Goal: Task Accomplishment & Management: Complete application form

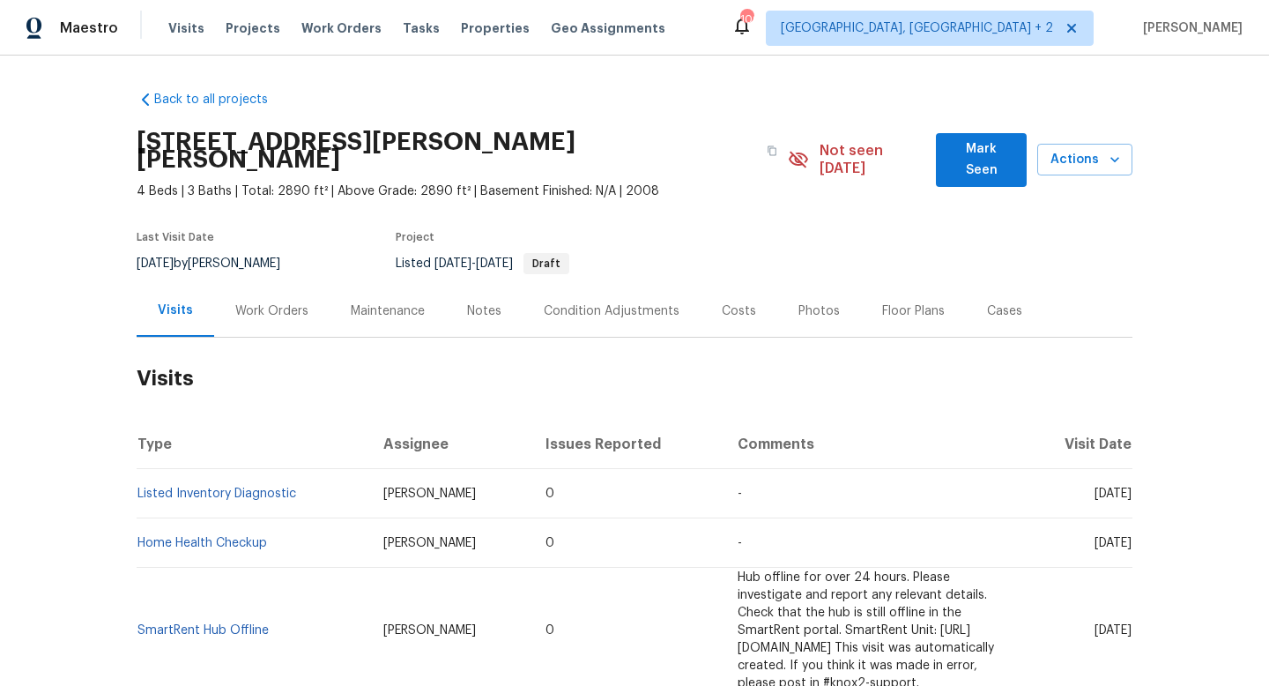
click at [256, 302] on div "Work Orders" at bounding box center [271, 311] width 73 height 18
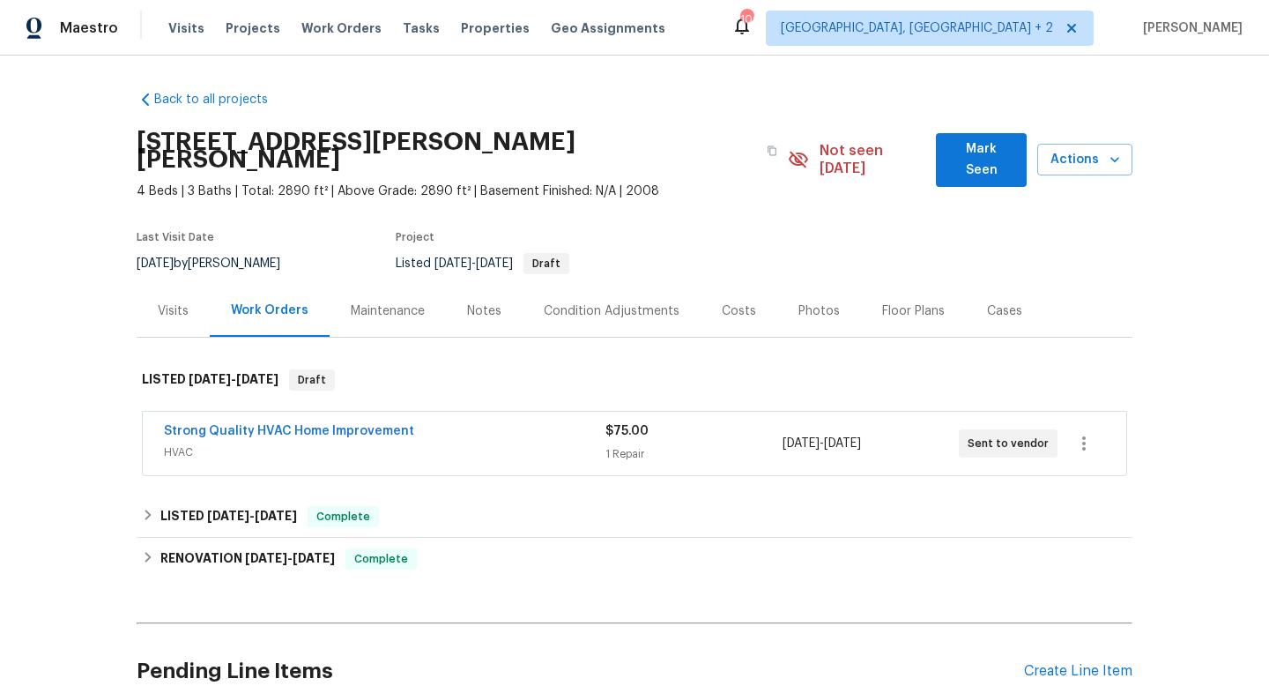
click at [497, 443] on span "HVAC" at bounding box center [384, 452] width 441 height 18
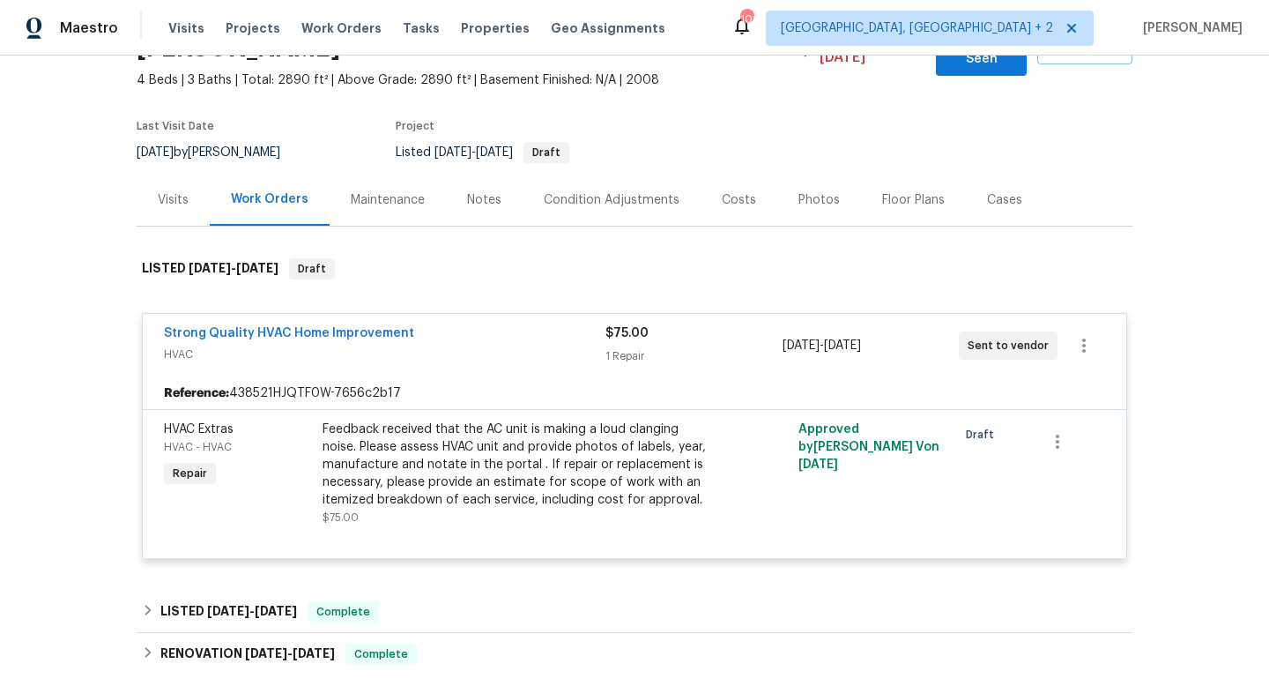
scroll to position [117, 0]
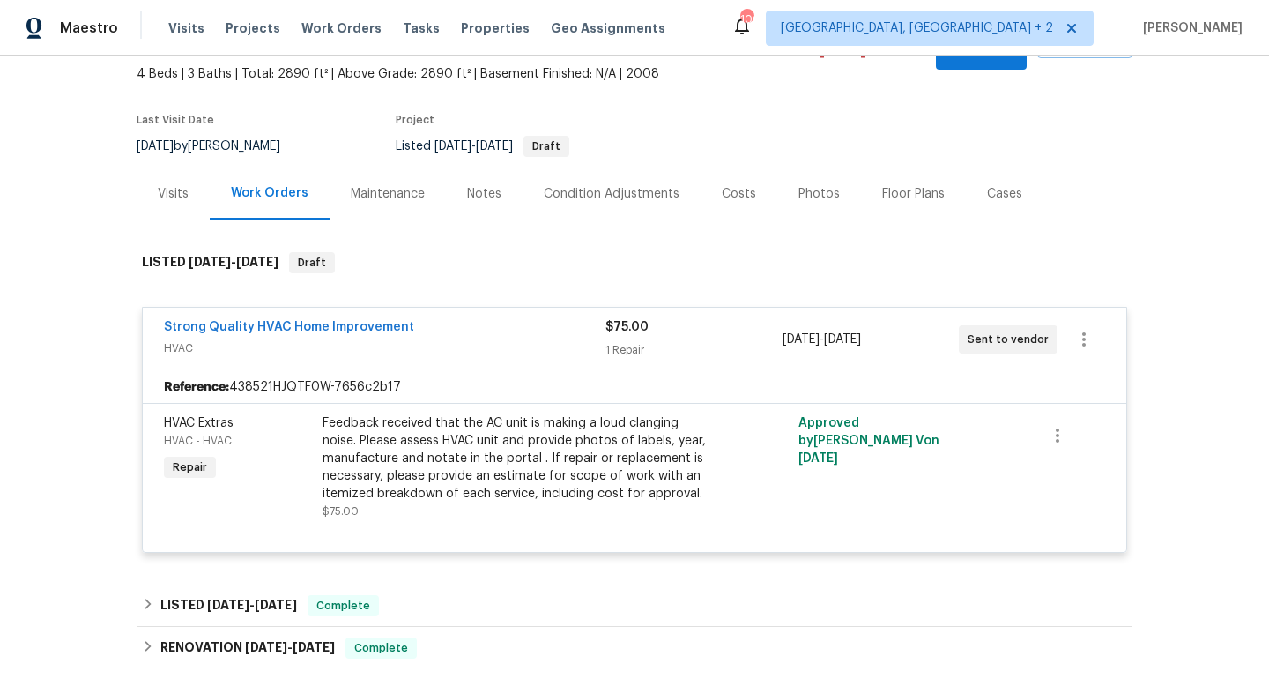
click at [171, 185] on div "Visits" at bounding box center [173, 194] width 31 height 18
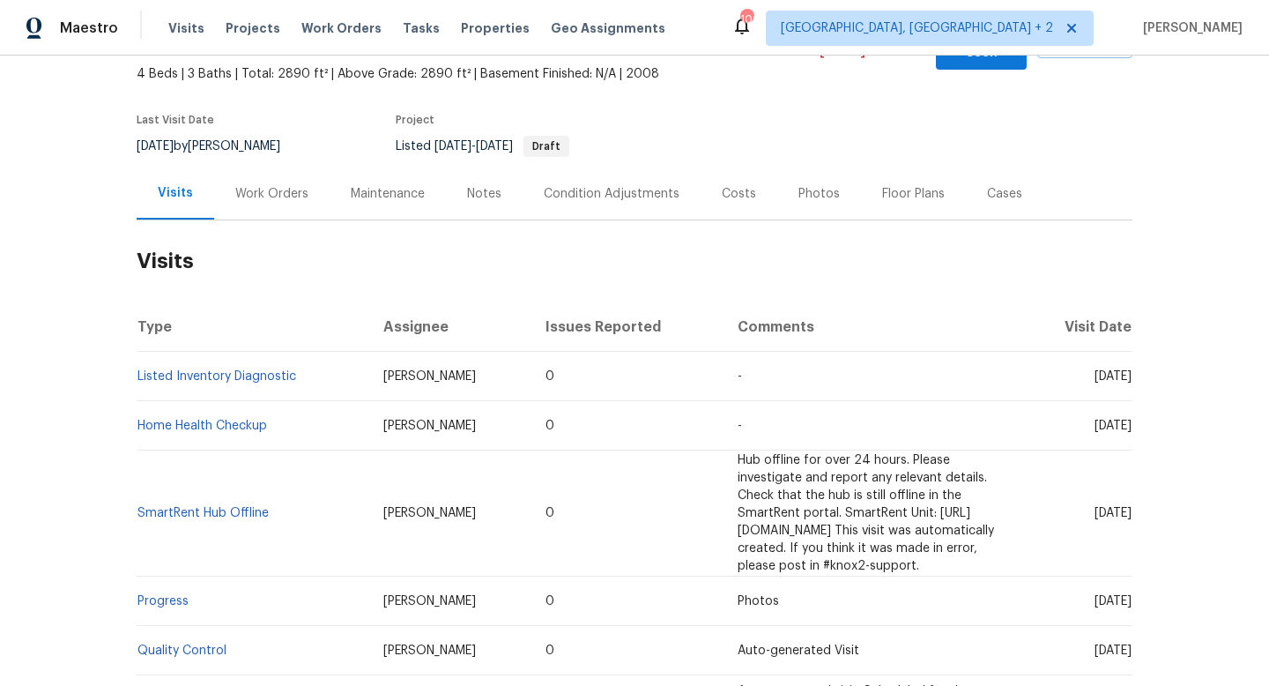
click at [271, 185] on div "Work Orders" at bounding box center [271, 194] width 73 height 18
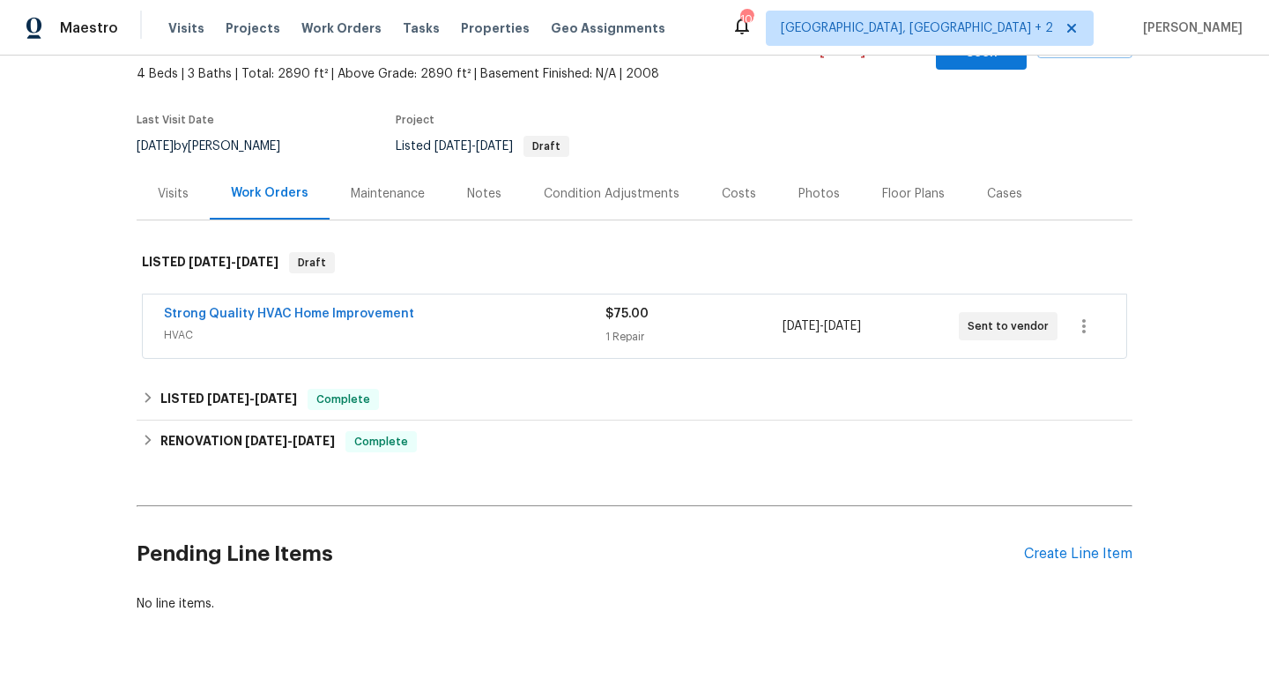
click at [481, 326] on span "HVAC" at bounding box center [384, 335] width 441 height 18
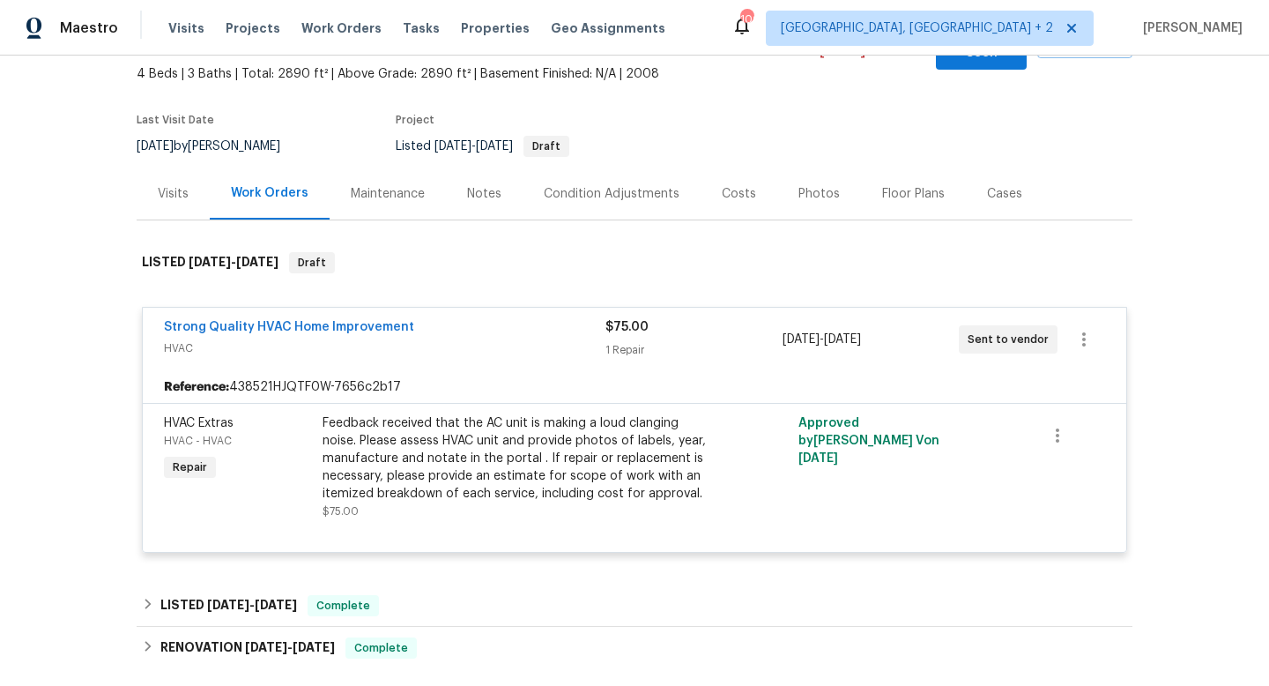
click at [481, 318] on div "Strong Quality HVAC Home Improvement" at bounding box center [384, 328] width 441 height 21
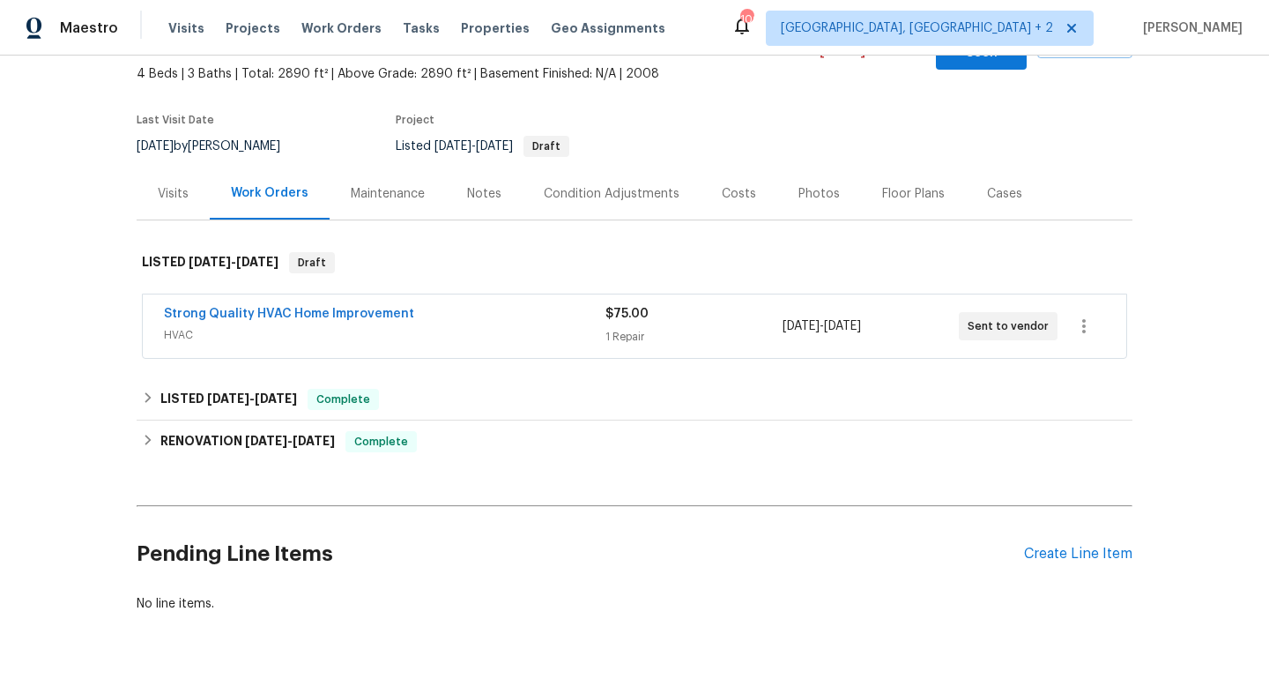
click at [158, 185] on div "Visits" at bounding box center [173, 194] width 31 height 18
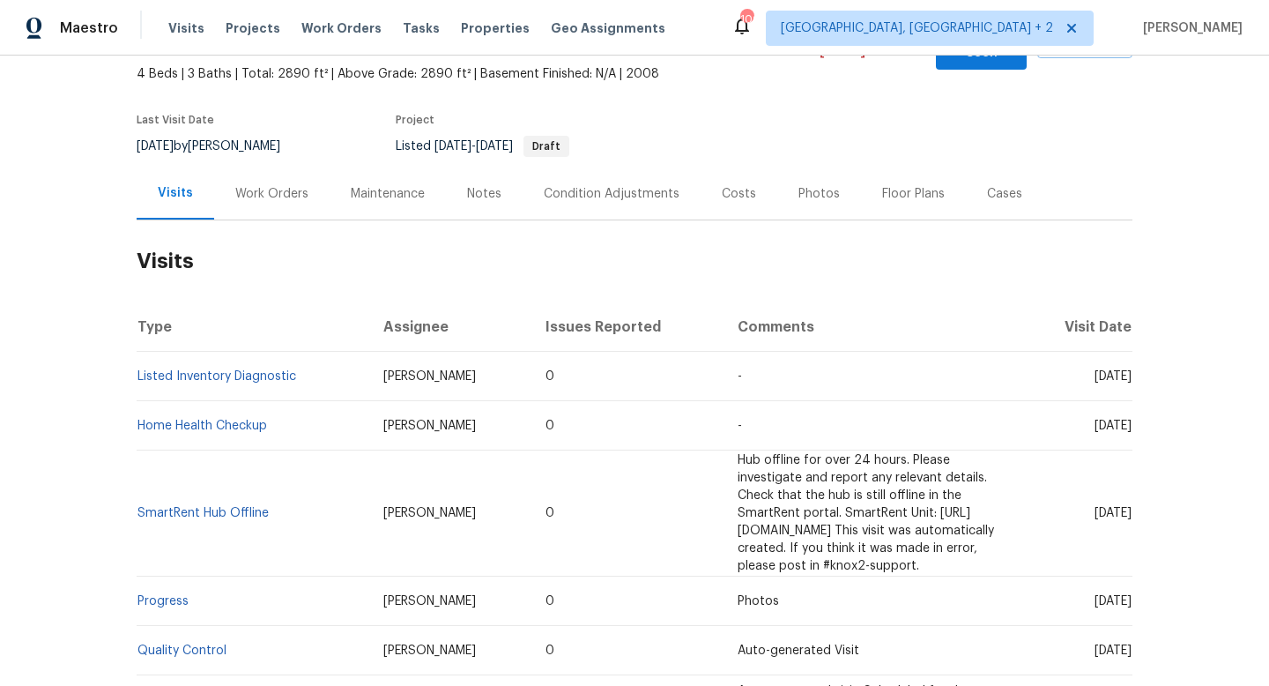
scroll to position [117, 0]
click at [318, 188] on div "Work Orders" at bounding box center [271, 193] width 115 height 52
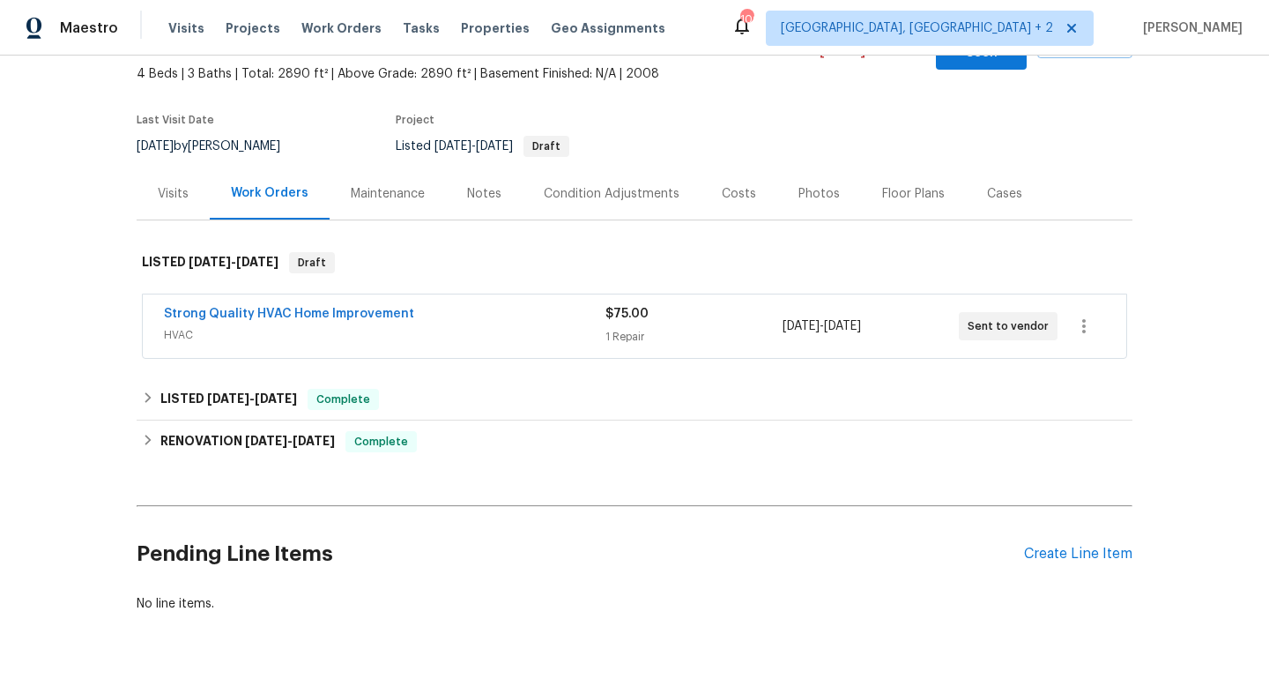
click at [438, 305] on div "Strong Quality HVAC Home Improvement" at bounding box center [384, 315] width 441 height 21
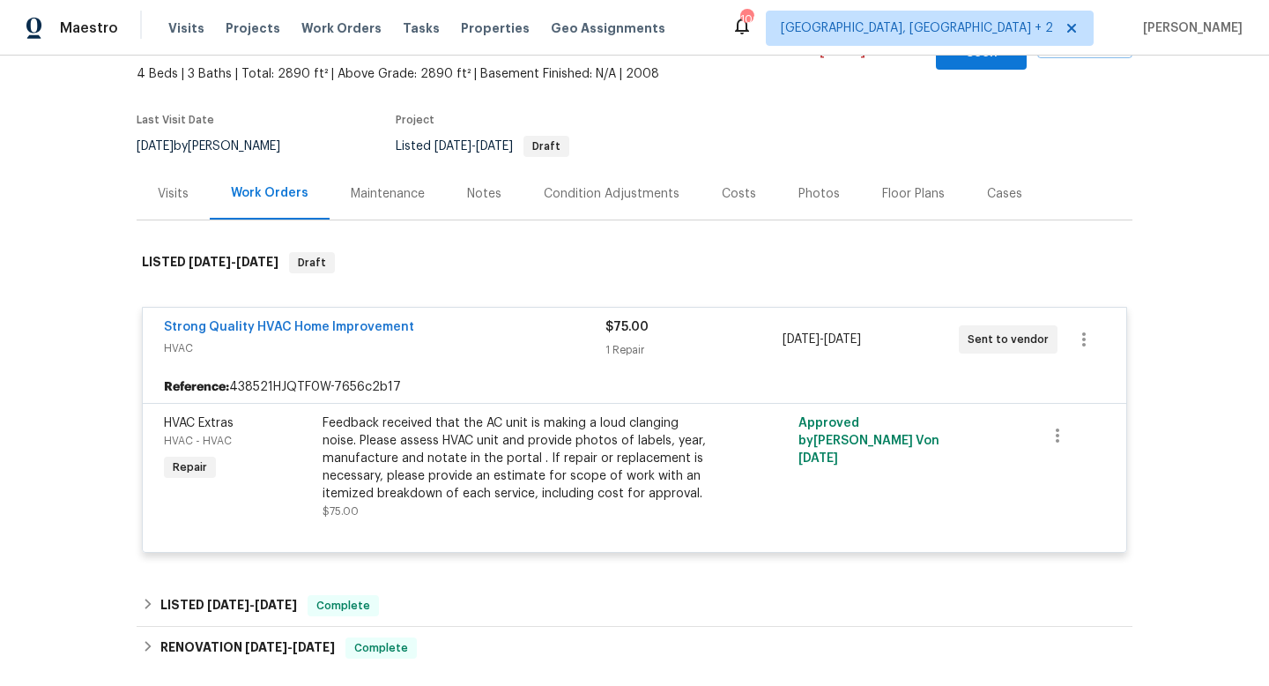
click at [998, 185] on div "Cases" at bounding box center [1004, 194] width 35 height 18
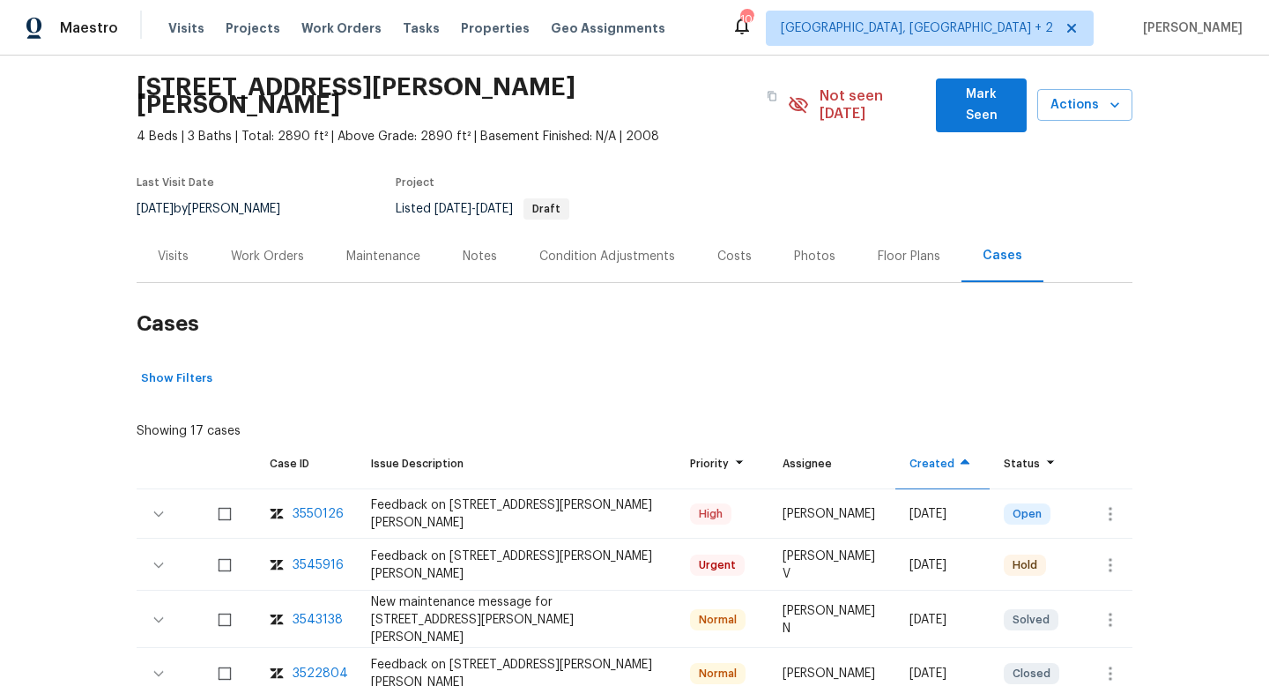
scroll to position [119, 0]
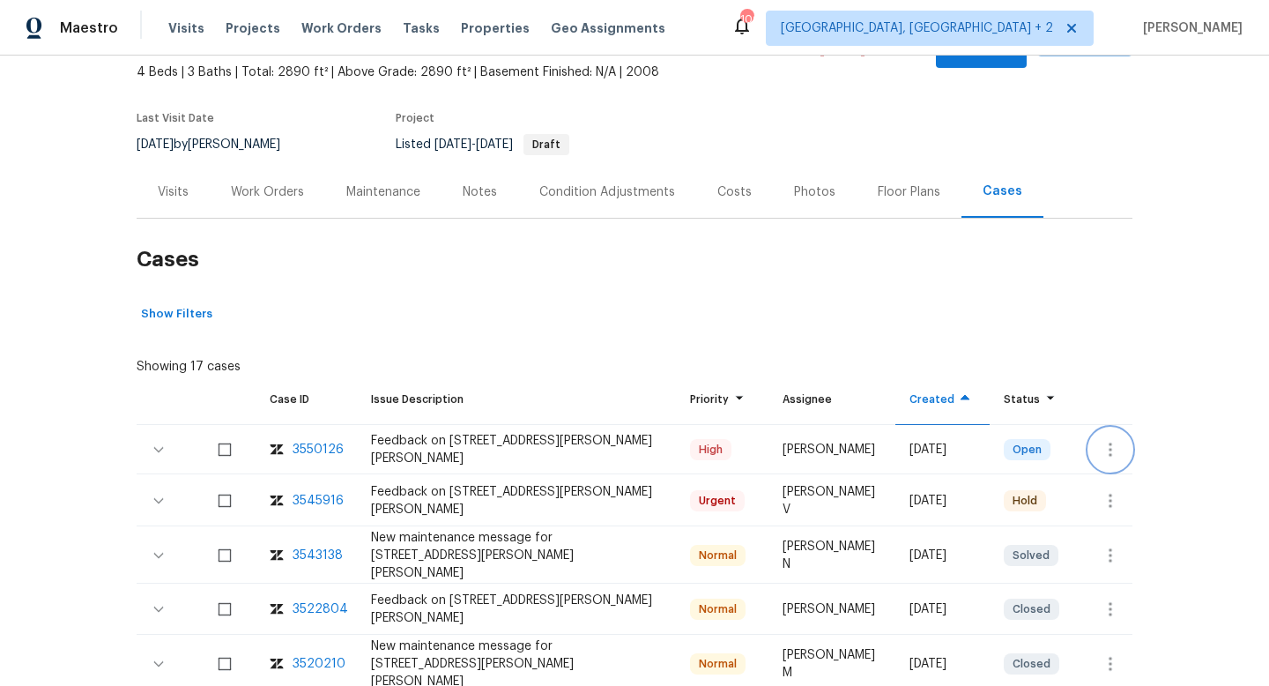
click at [1098, 434] on button "button" at bounding box center [1110, 449] width 42 height 42
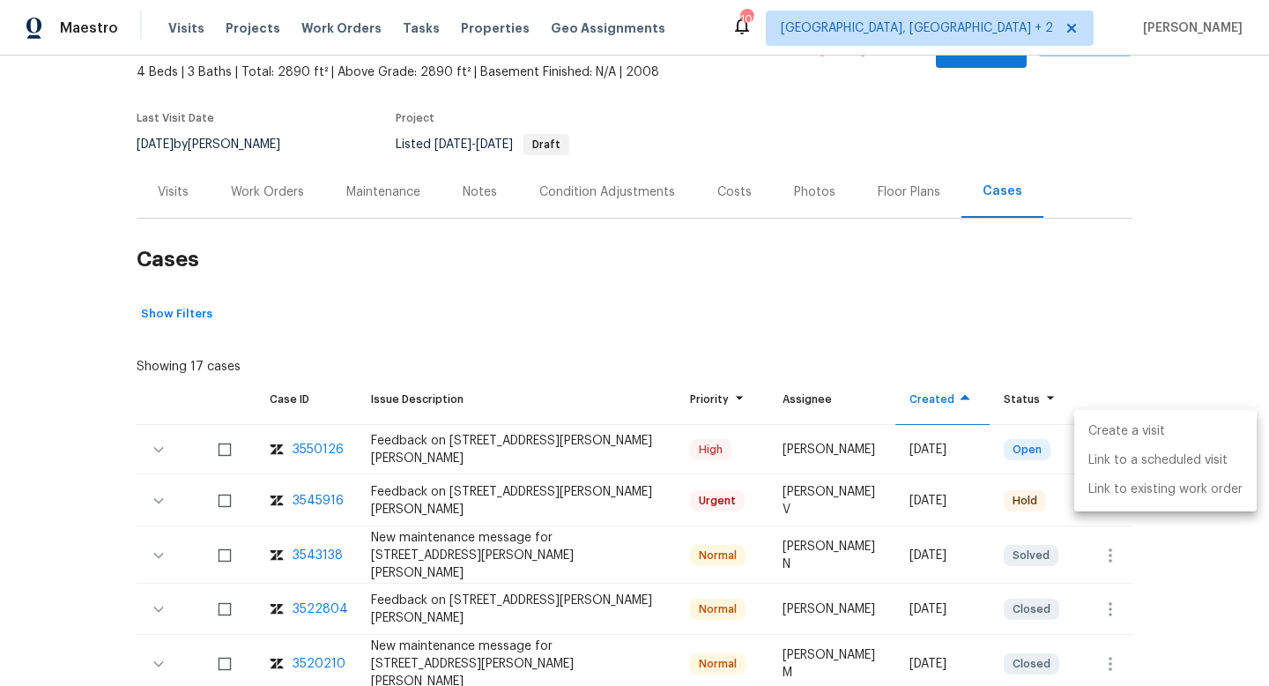
click at [1098, 434] on li "Create a visit" at bounding box center [1165, 431] width 182 height 29
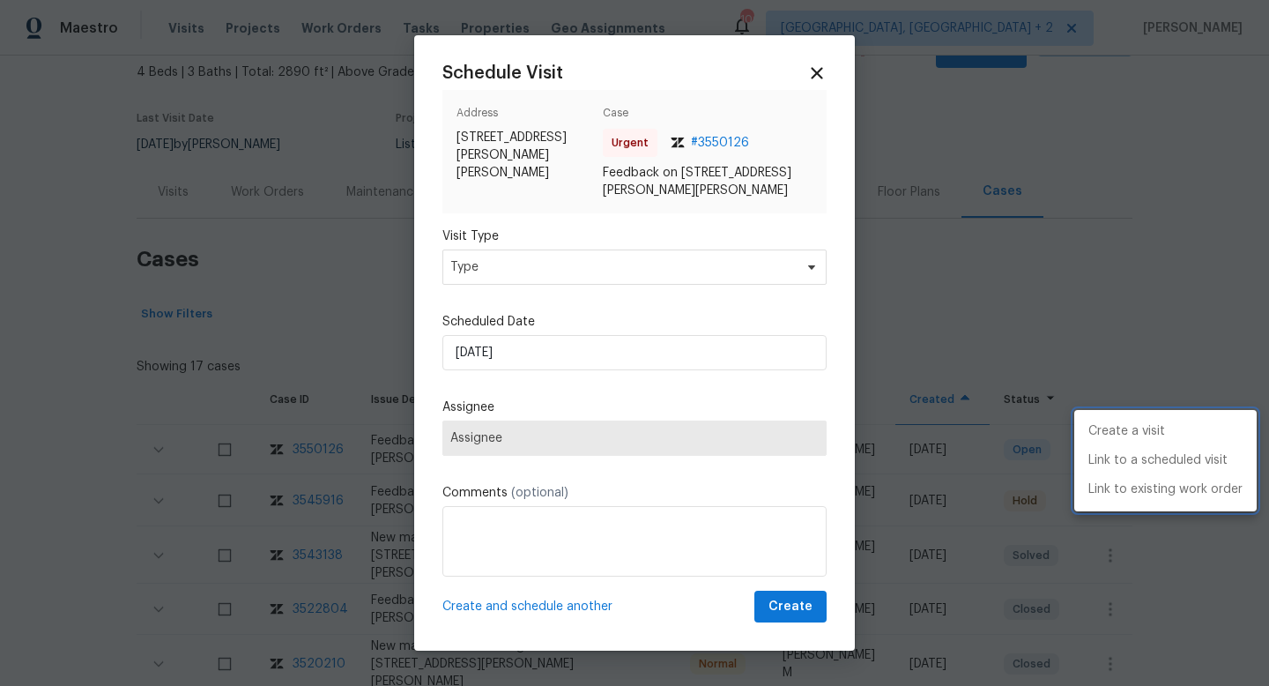
click at [487, 271] on div at bounding box center [634, 343] width 1269 height 686
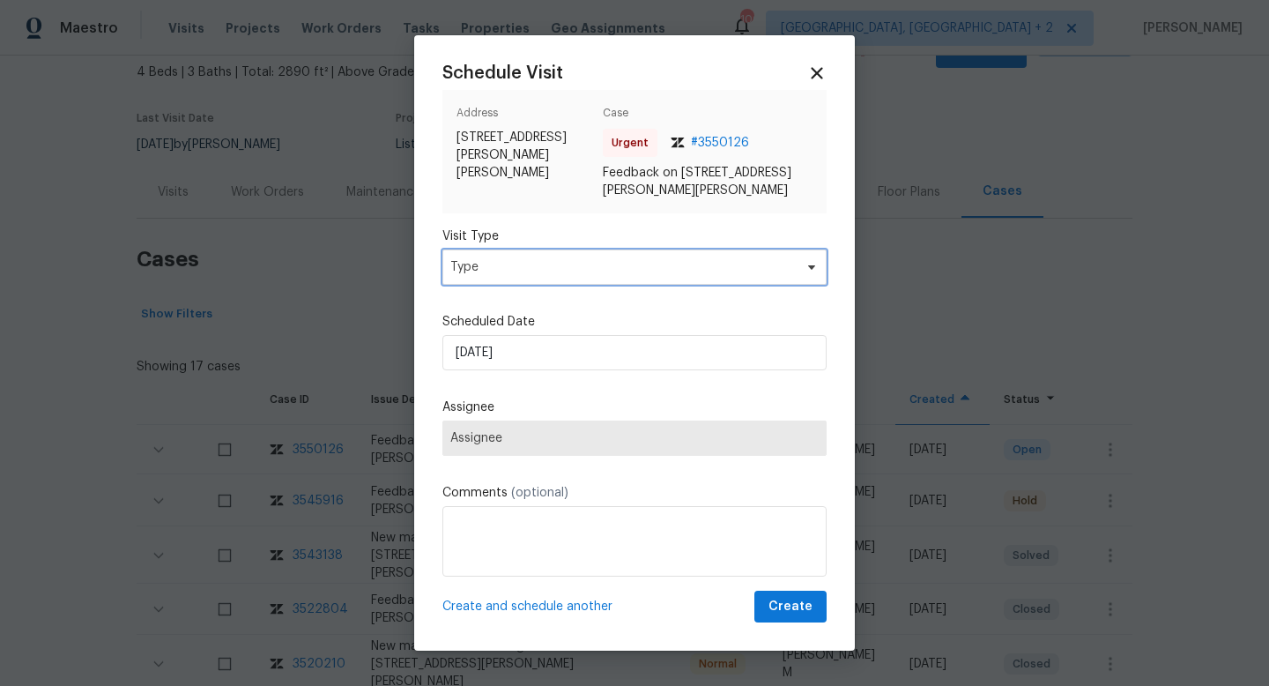
click at [487, 271] on span "Type" at bounding box center [621, 267] width 343 height 18
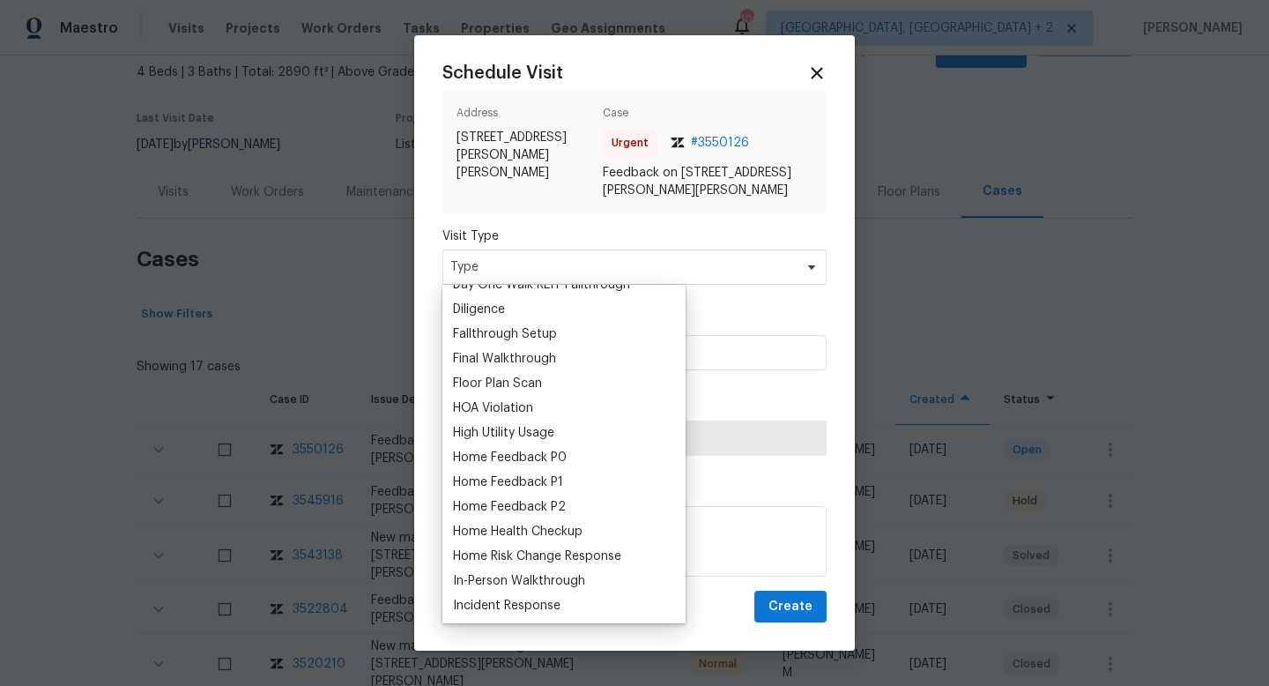
scroll to position [395, 0]
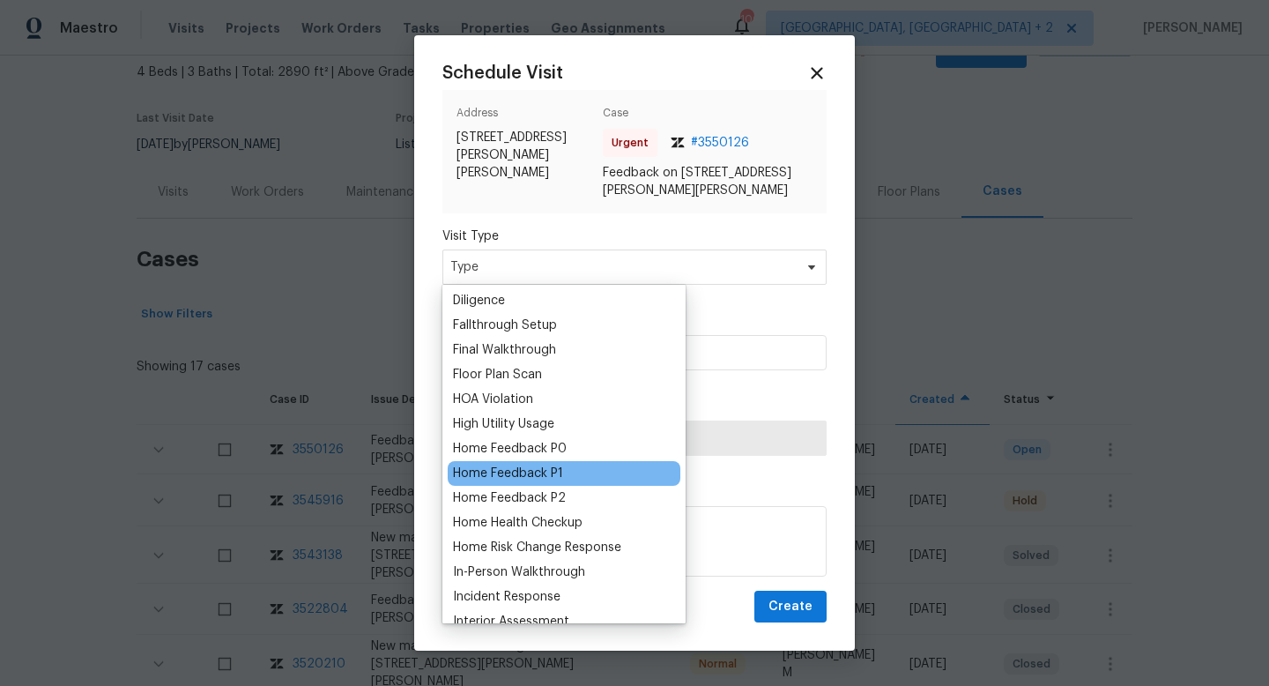
click at [514, 471] on div "Home Feedback P1" at bounding box center [508, 473] width 110 height 18
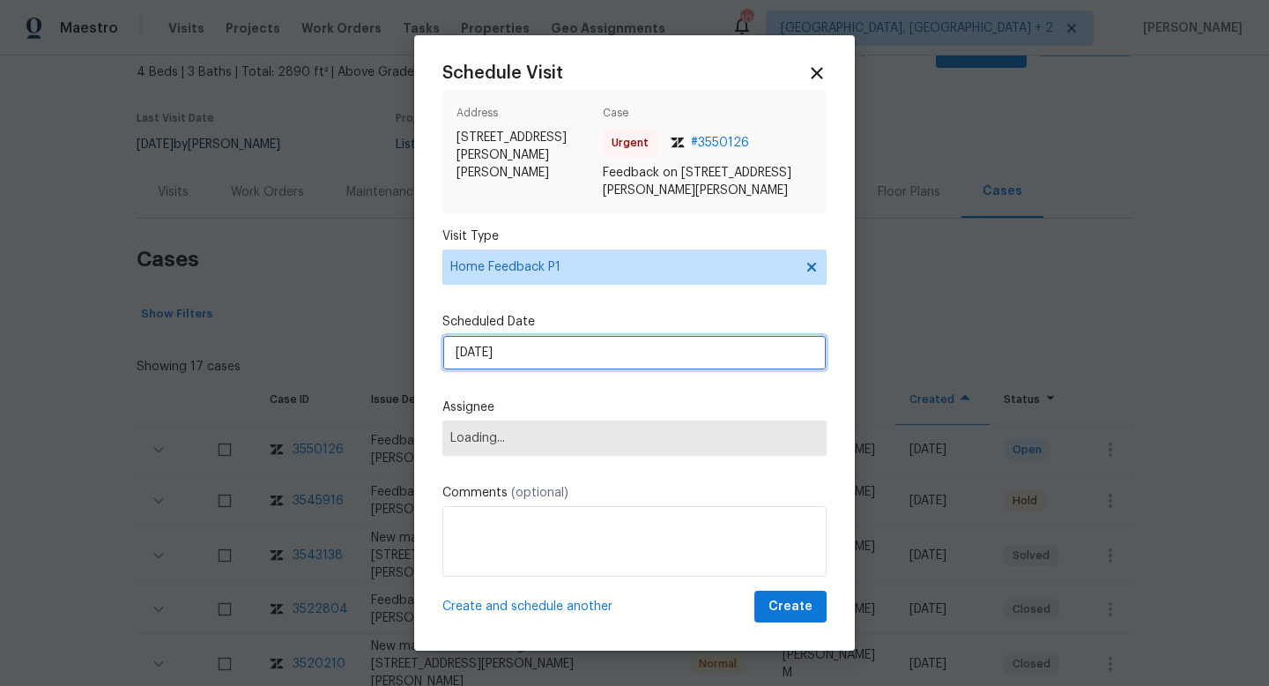
click at [493, 349] on input "[DATE]" at bounding box center [634, 352] width 384 height 35
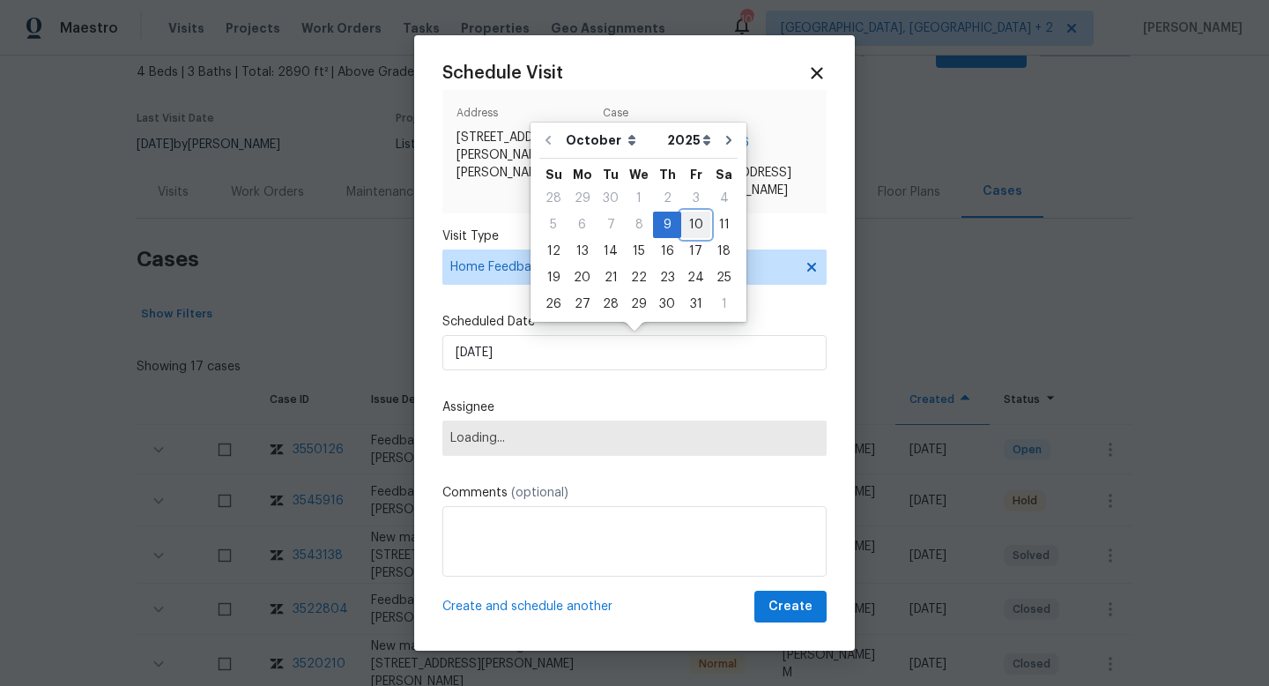
click at [686, 220] on div "10" at bounding box center [695, 224] width 29 height 25
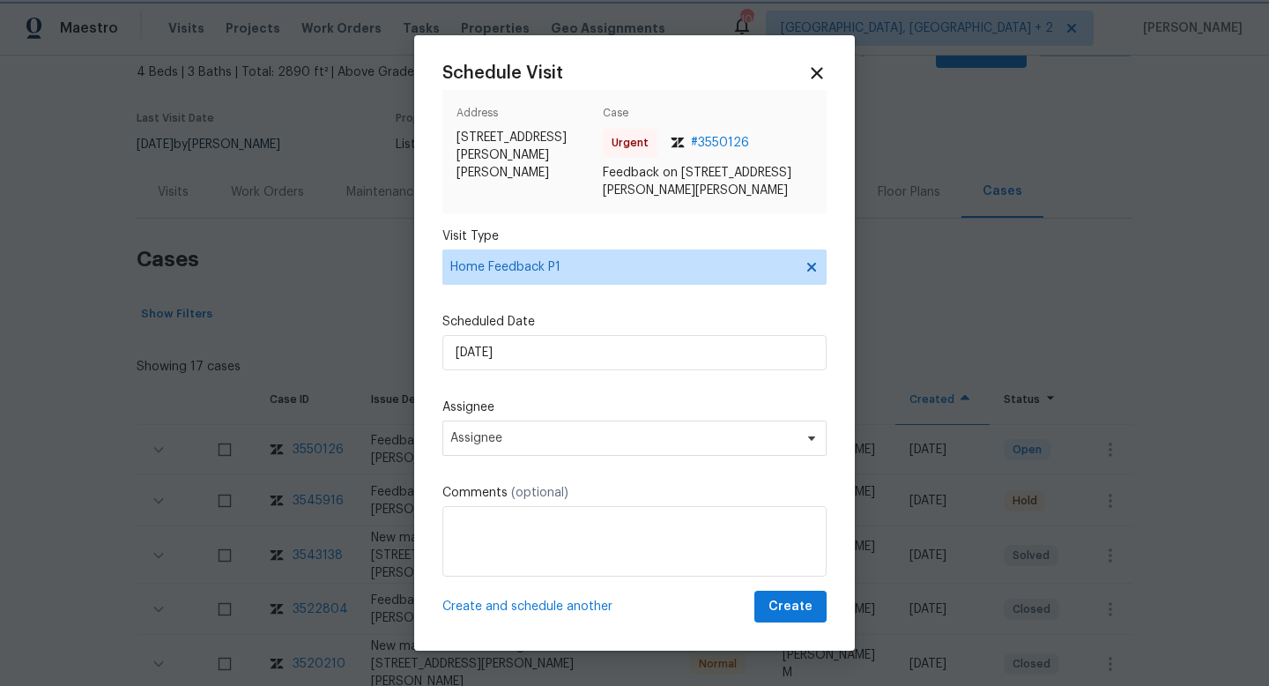
type input "[DATE]"
click at [478, 444] on span "Assignee" at bounding box center [634, 437] width 384 height 35
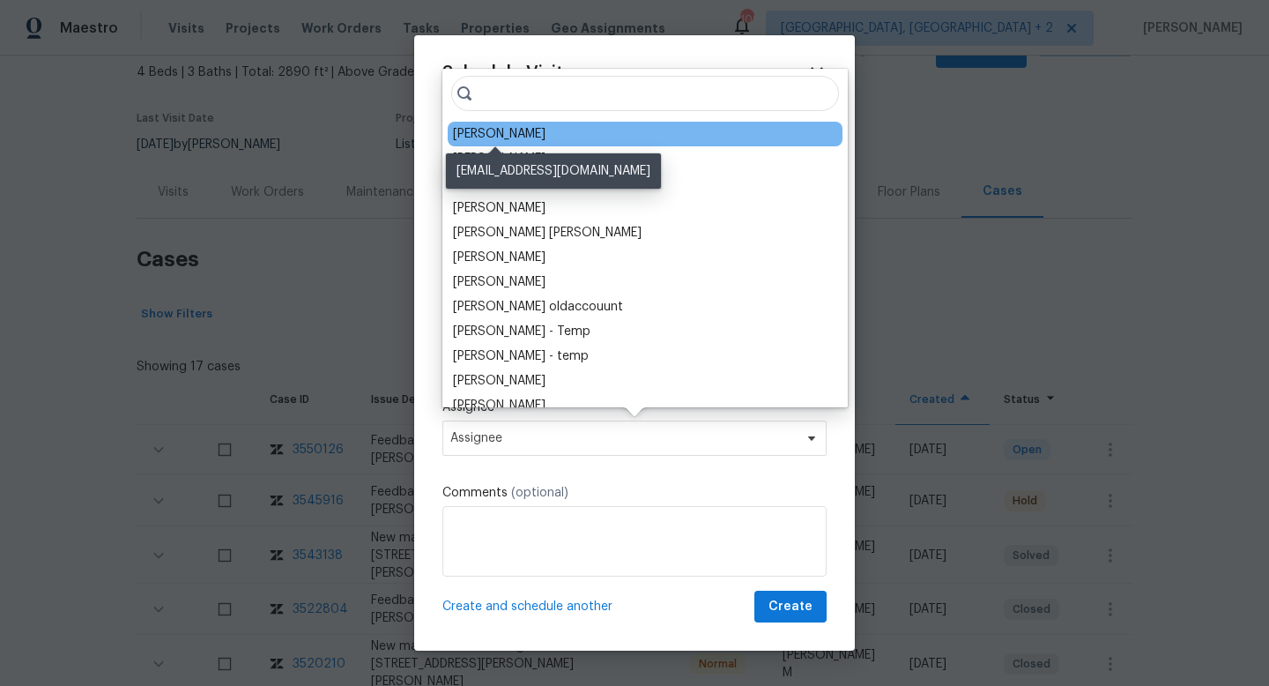
click at [497, 135] on div "[PERSON_NAME]" at bounding box center [499, 134] width 93 height 18
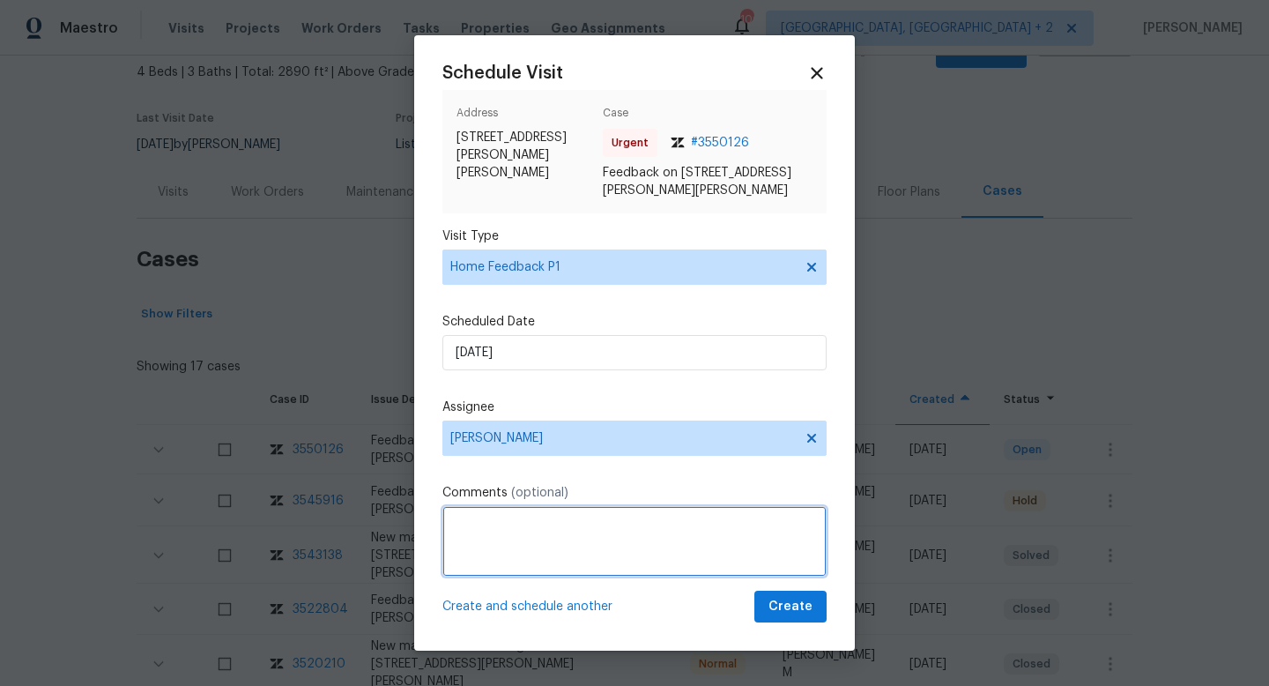
click at [491, 568] on textarea at bounding box center [634, 541] width 384 height 70
paste textarea "HPM VISIT NOTES: Flip State: DOM: No Of Time issue reported: Issue:"
click at [518, 517] on textarea "HPM VISIT NOTES: Flip State: DOM: No Of Time issue reported: Issue:" at bounding box center [634, 541] width 384 height 70
paste textarea "Listed"
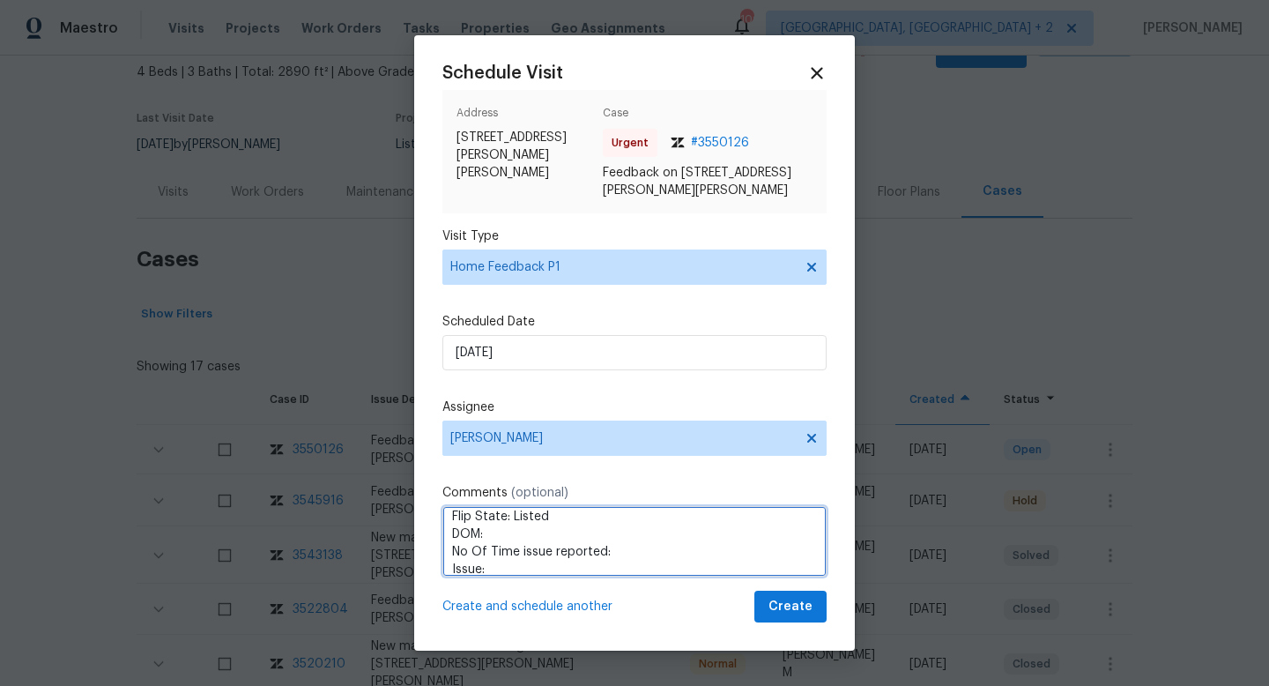
click at [540, 538] on textarea "HPM VISIT NOTES: Flip State: Listed DOM: No Of Time issue reported: Issue:" at bounding box center [634, 541] width 384 height 70
paste textarea "86"
click at [627, 548] on textarea "HPM VISIT NOTES: Flip State: Listed DOM: 86 No Of Time issue reported: Issue:" at bounding box center [634, 541] width 384 height 70
click at [585, 565] on textarea "HPM VISIT NOTES: Flip State: Listed DOM: 86 No Of Time issue reported:1 Issue:" at bounding box center [634, 541] width 384 height 70
paste textarea "House smelled moldy."
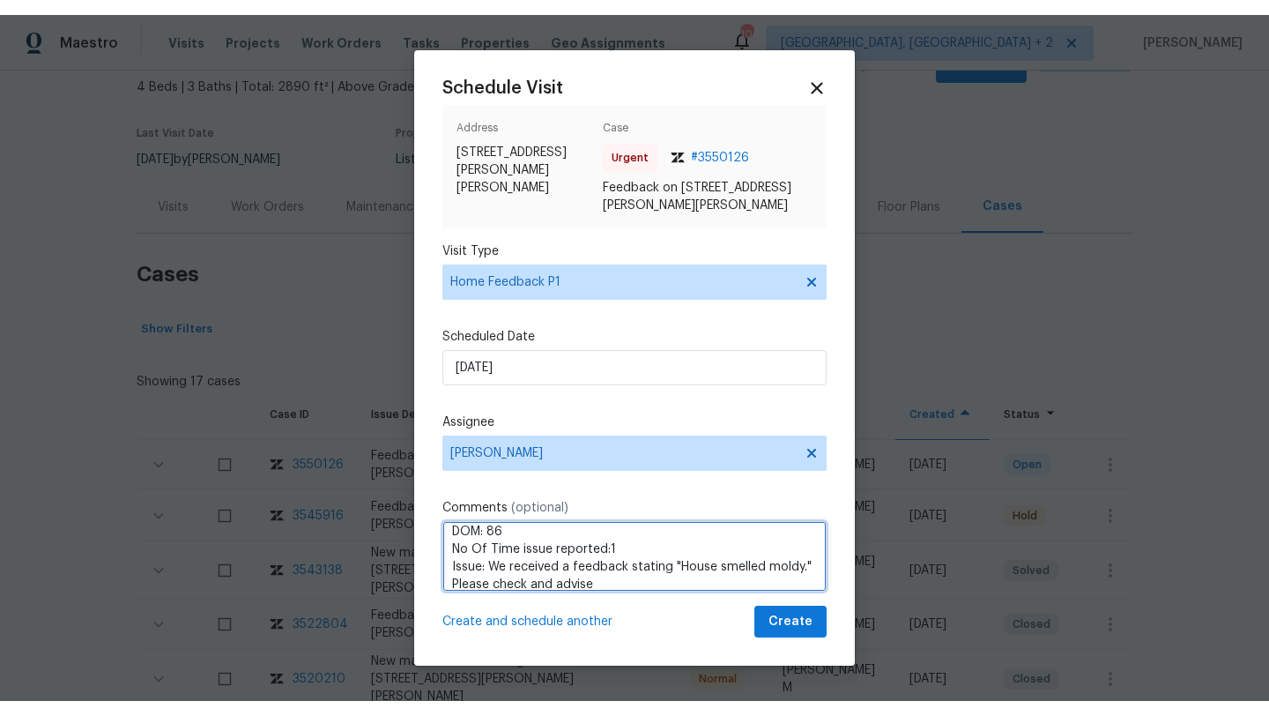
scroll to position [61, 0]
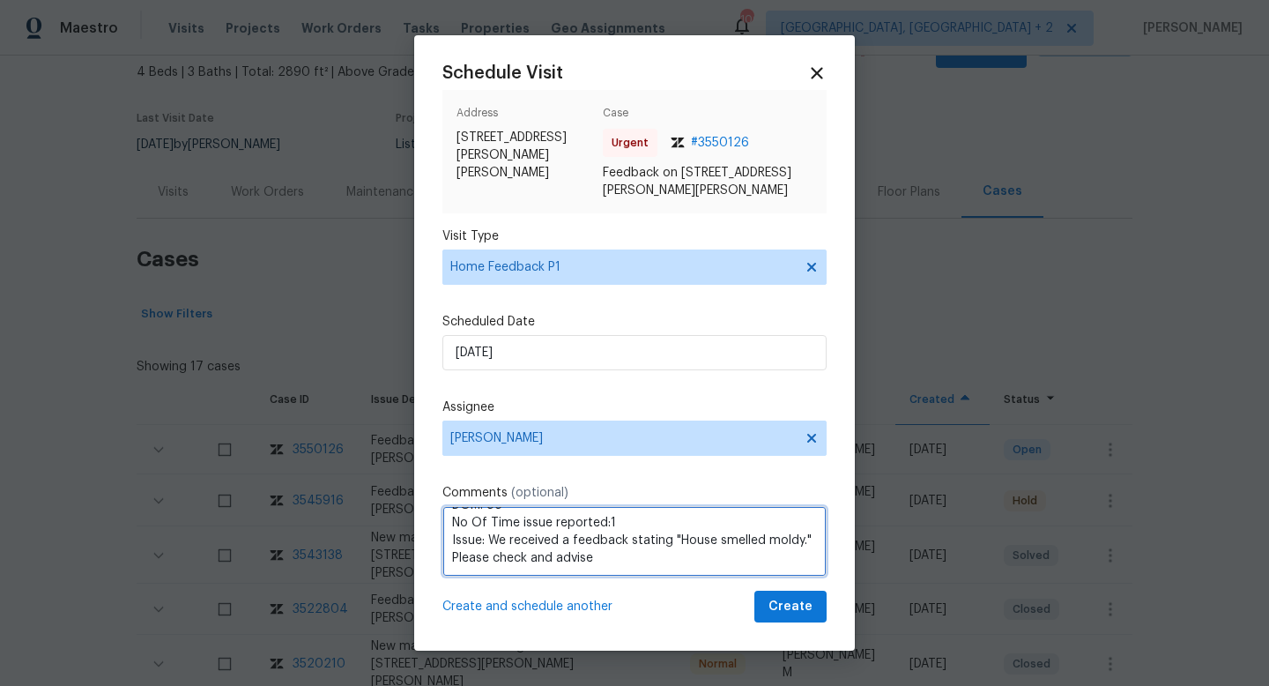
type textarea "HPM VISIT NOTES: Flip State: Listed DOM: 86 No Of Time issue reported:1 Issue: …"
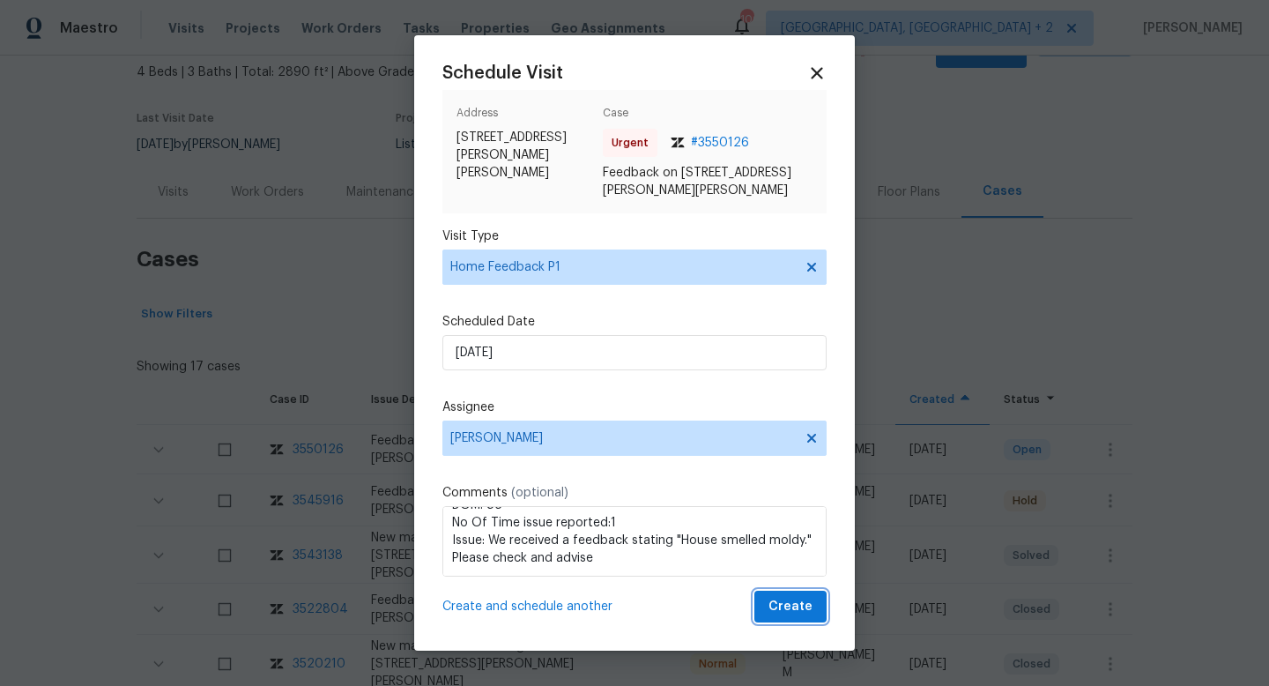
click at [788, 605] on span "Create" at bounding box center [790, 607] width 44 height 22
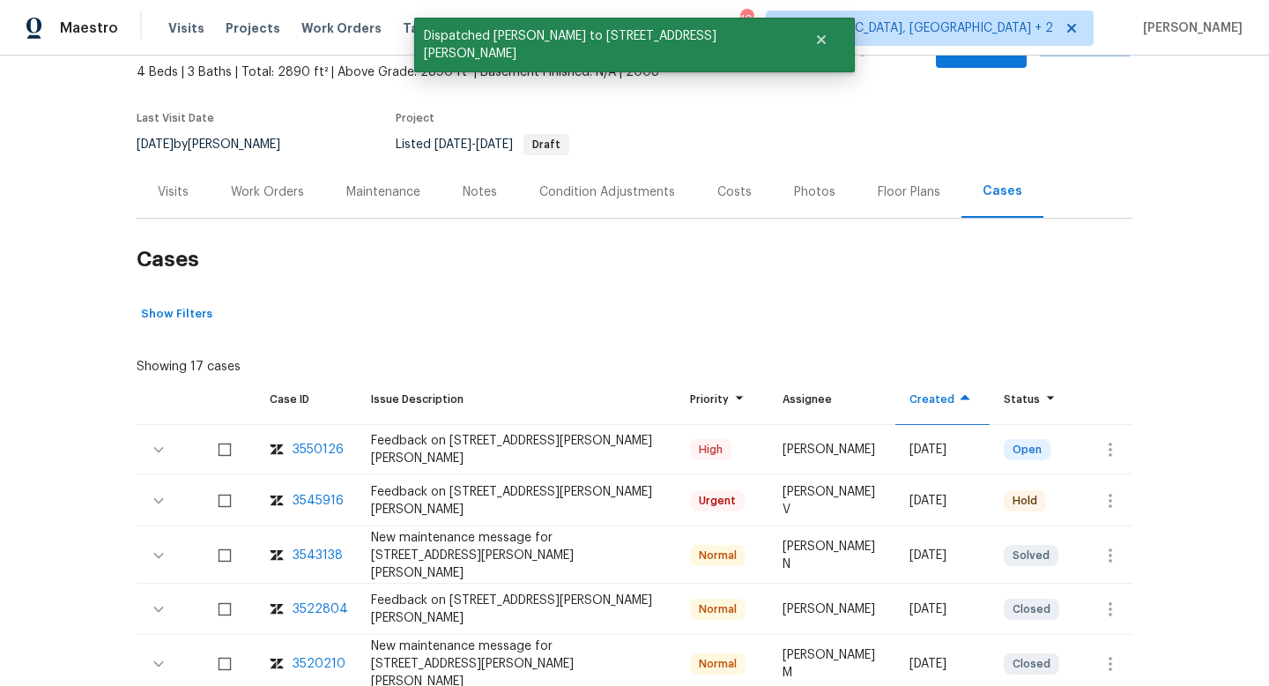
click at [174, 183] on div "Visits" at bounding box center [173, 192] width 31 height 18
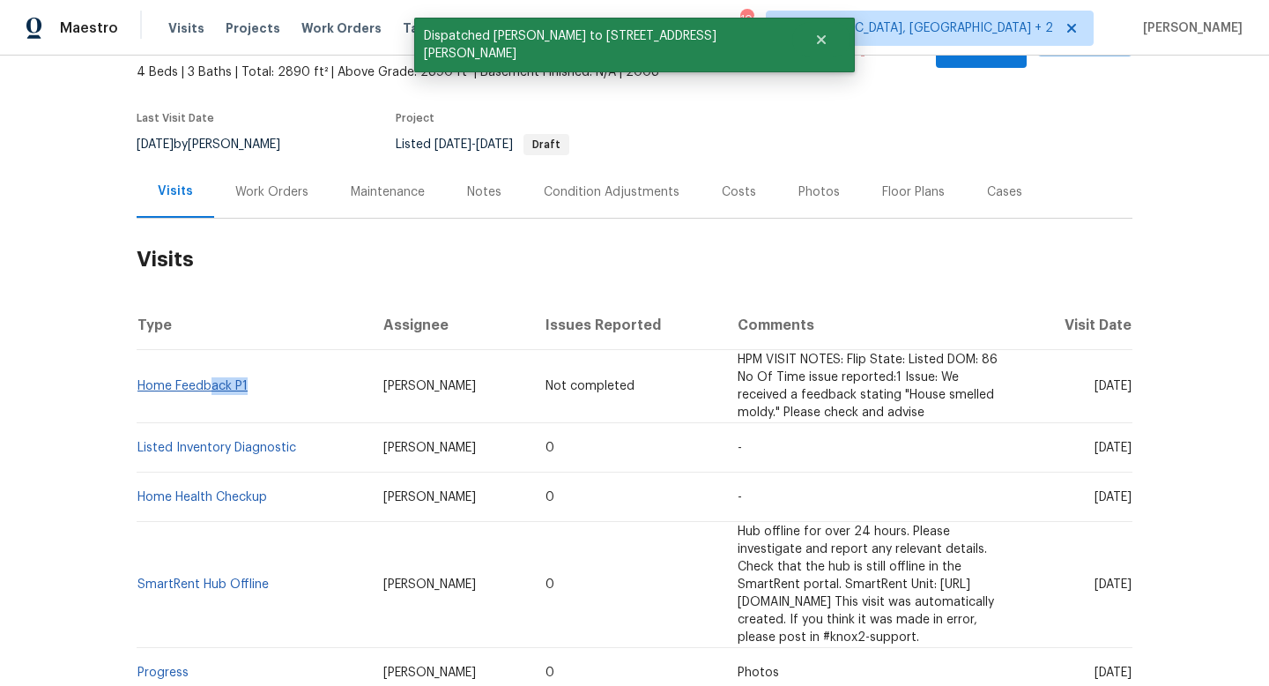
drag, startPoint x: 271, startPoint y: 362, endPoint x: 212, endPoint y: 362, distance: 59.0
click at [212, 362] on td "Home Feedback P1" at bounding box center [253, 386] width 233 height 73
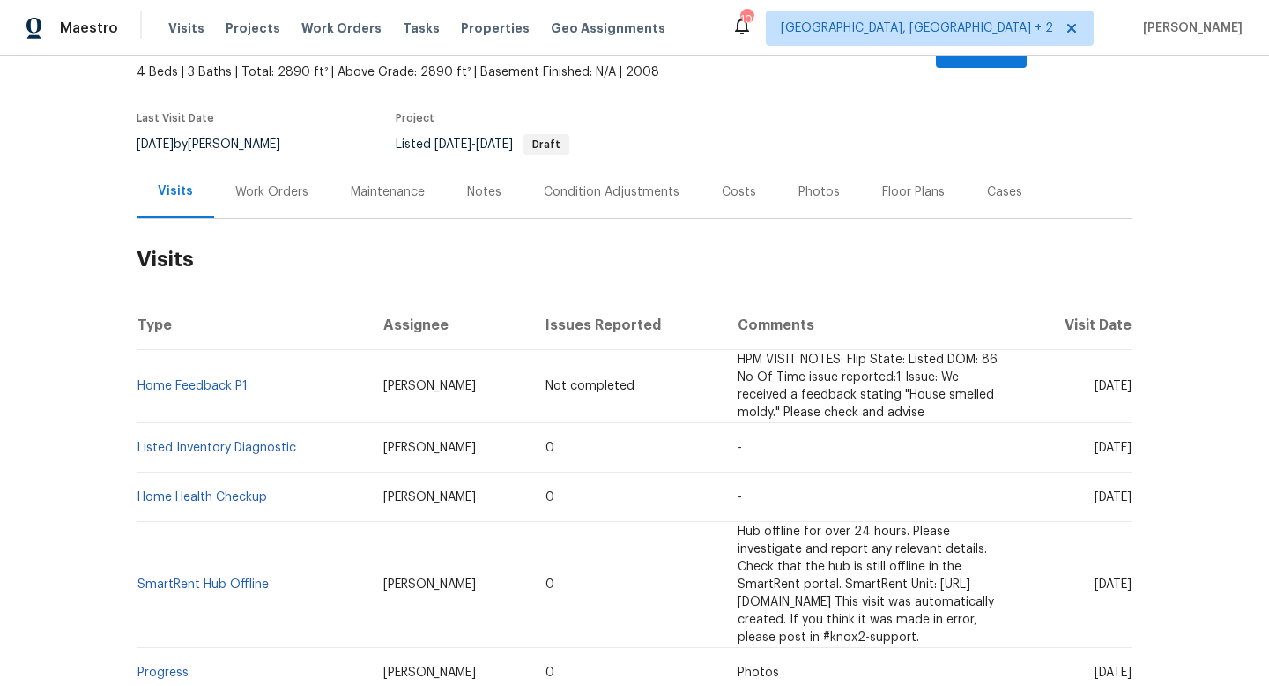
click at [359, 241] on h2 "Visits" at bounding box center [635, 260] width 996 height 82
click at [1094, 380] on span "[DATE]" at bounding box center [1112, 386] width 37 height 12
copy span "10"
click at [1067, 300] on th "Visit Date" at bounding box center [1077, 324] width 110 height 49
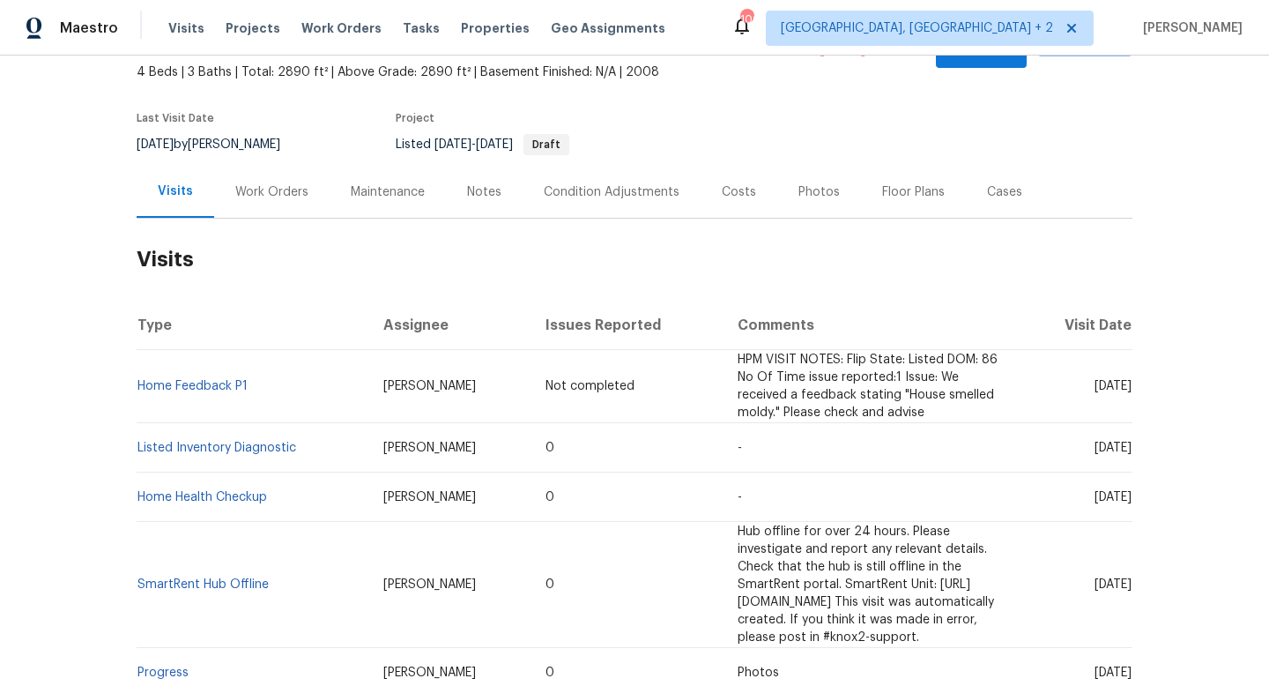
click at [1094, 380] on span "[DATE]" at bounding box center [1112, 386] width 37 height 12
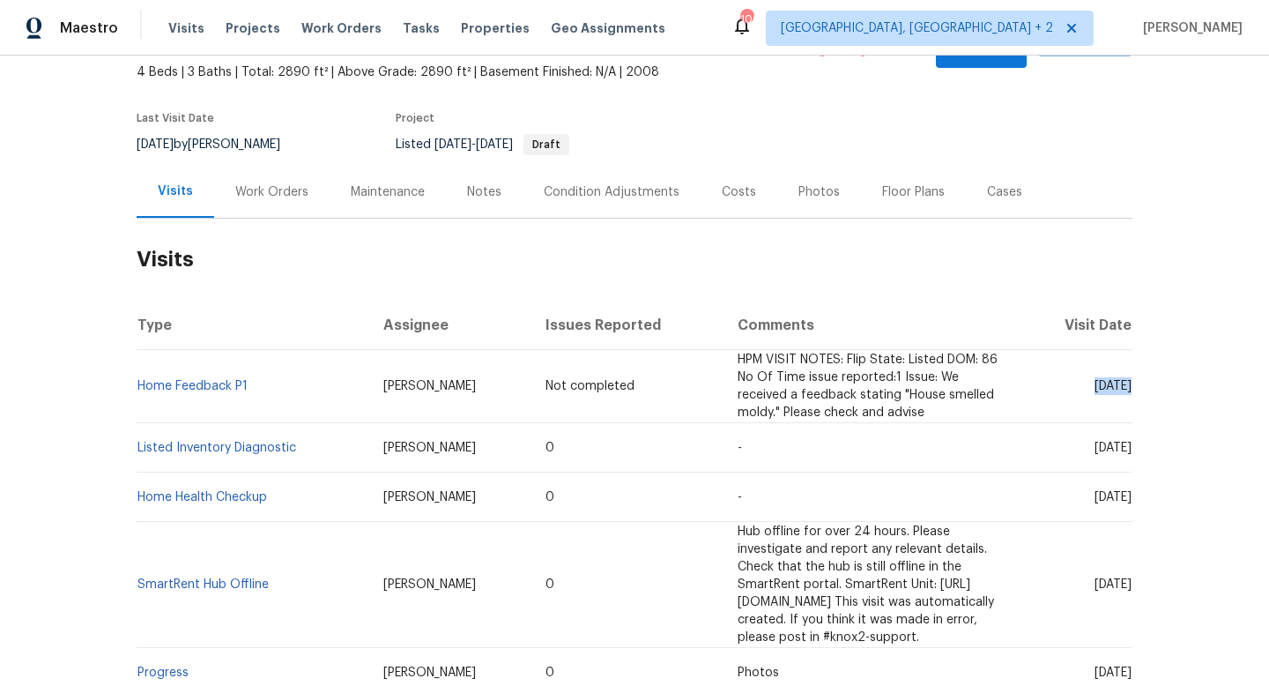
click at [1094, 441] on span "[DATE]" at bounding box center [1112, 447] width 37 height 12
copy span "[DATE]"
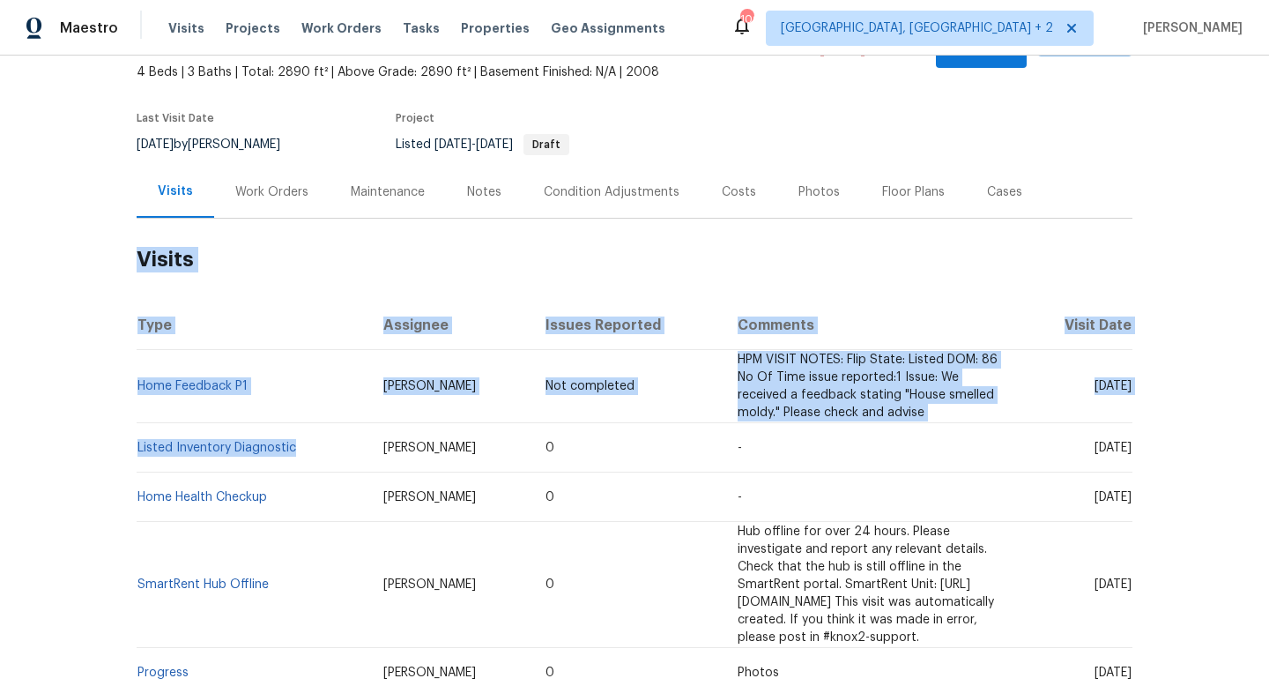
drag, startPoint x: 309, startPoint y: 423, endPoint x: 135, endPoint y: 417, distance: 174.6
click at [135, 417] on div "Back to all projects [STREET_ADDRESS][PERSON_NAME][PERSON_NAME] 4 Beds | 3 Bath…" at bounding box center [634, 371] width 1269 height 630
copy section "Visits Type Assignee Issues Reported Comments Visit Date Home Feedback P1 [PERS…"
click at [38, 342] on div "Back to all projects [STREET_ADDRESS][PERSON_NAME][PERSON_NAME] 4 Beds | 3 Bath…" at bounding box center [634, 371] width 1269 height 630
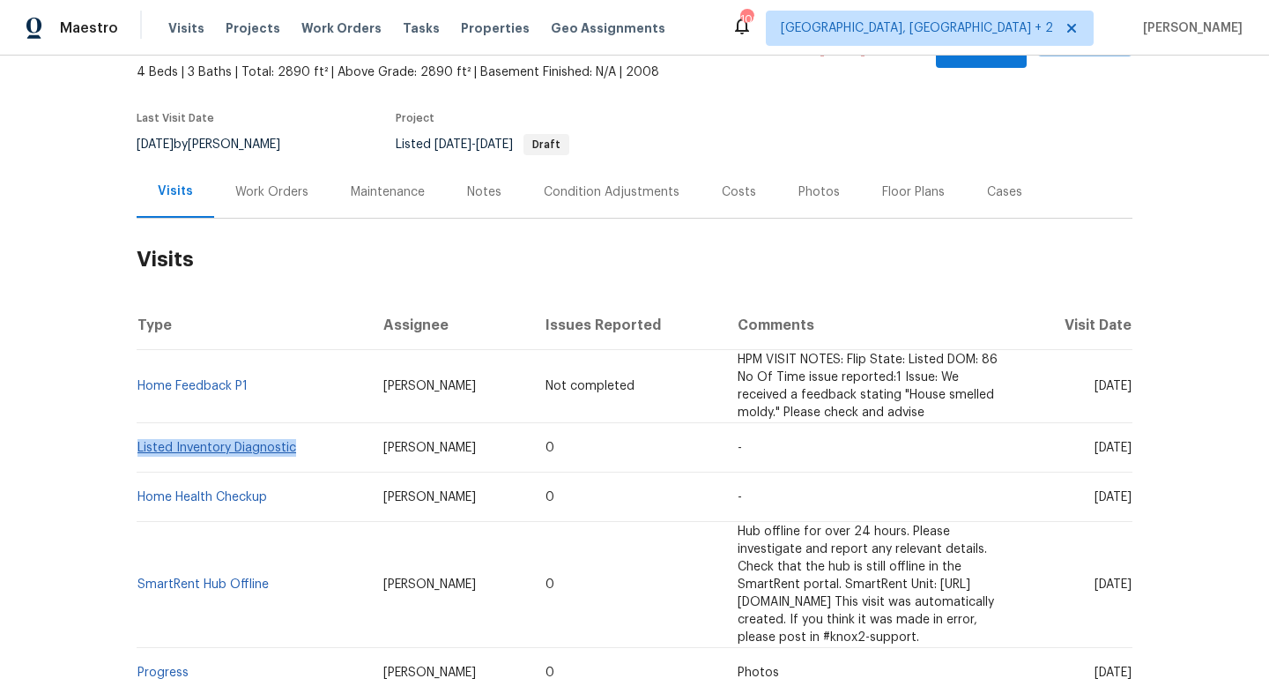
drag, startPoint x: 308, startPoint y: 413, endPoint x: 141, endPoint y: 413, distance: 166.6
click at [140, 423] on td "Listed Inventory Diagnostic" at bounding box center [253, 447] width 233 height 49
click at [68, 387] on div "Back to all projects [STREET_ADDRESS][PERSON_NAME][PERSON_NAME] 4 Beds | 3 Bath…" at bounding box center [634, 371] width 1269 height 630
drag, startPoint x: 302, startPoint y: 414, endPoint x: 139, endPoint y: 415, distance: 163.0
click at [139, 423] on td "Listed Inventory Diagnostic" at bounding box center [253, 447] width 233 height 49
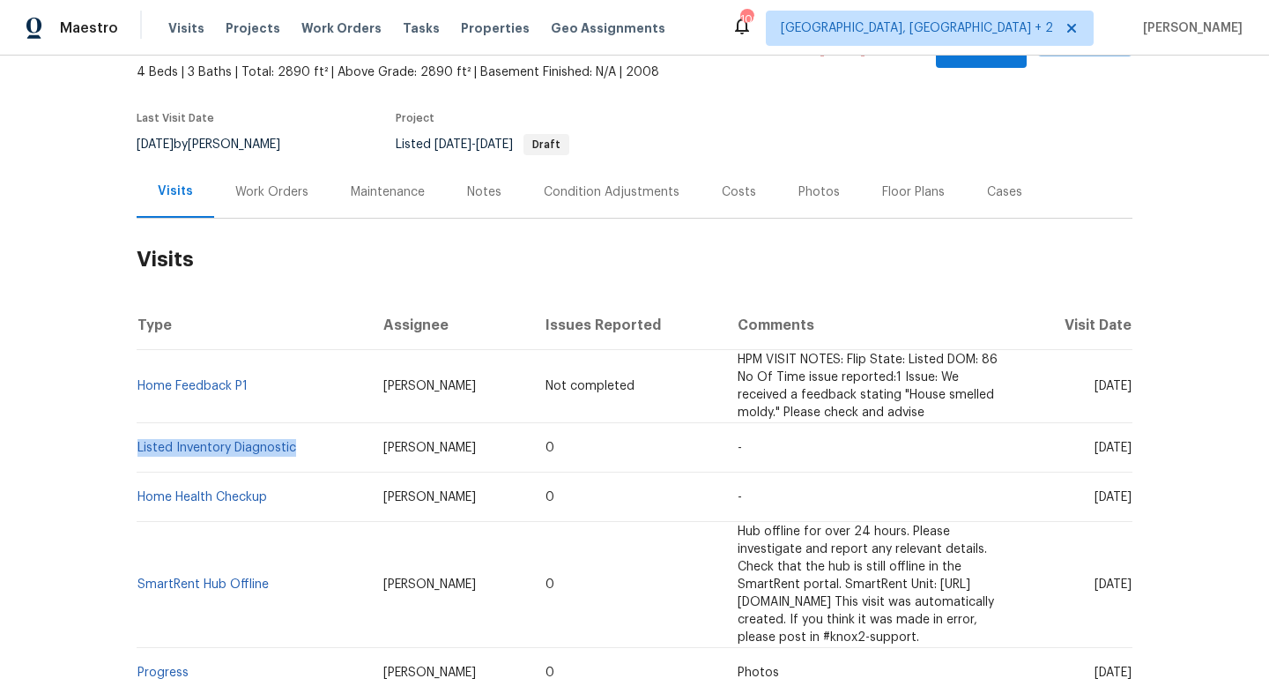
copy link "Listed Inventory Diagnostic"
click at [383, 441] on span "[PERSON_NAME]" at bounding box center [429, 447] width 93 height 12
copy span "[PERSON_NAME]"
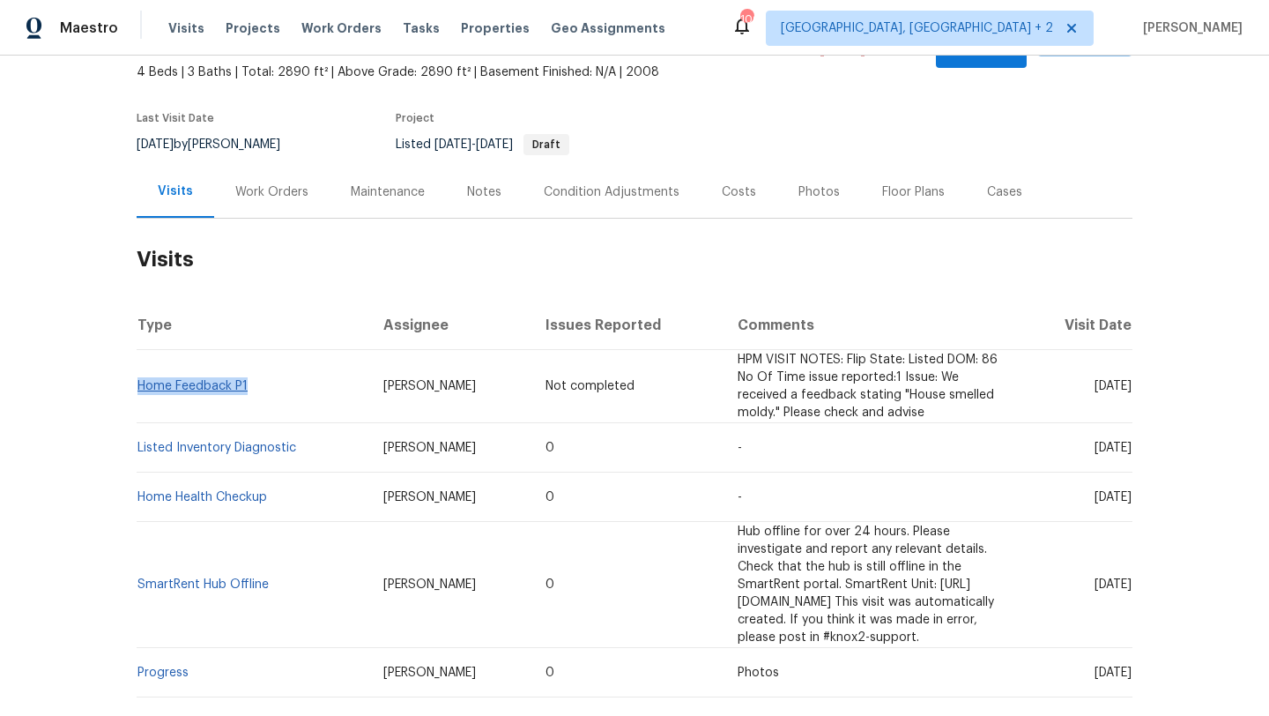
drag, startPoint x: 264, startPoint y: 367, endPoint x: 140, endPoint y: 363, distance: 124.3
click at [140, 363] on td "Home Feedback P1" at bounding box center [253, 386] width 233 height 73
copy link "Home Feedback P1"
